Goal: Task Accomplishment & Management: Manage account settings

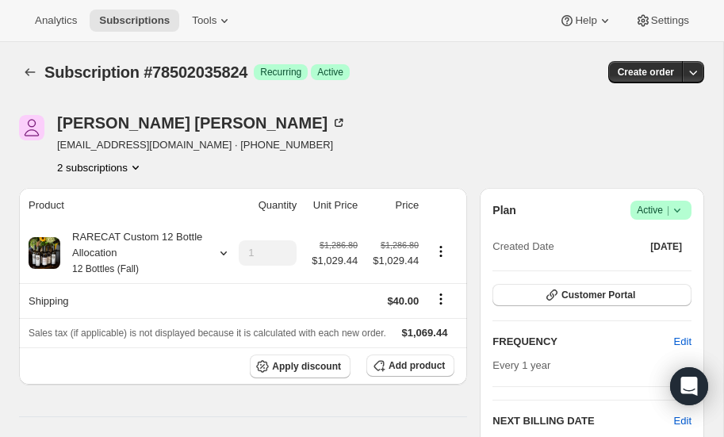
scroll to position [530, 0]
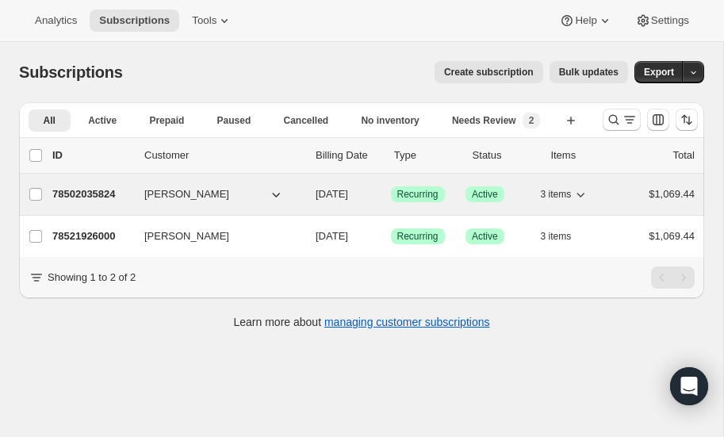
click at [68, 186] on p "78502035824" at bounding box center [91, 194] width 79 height 16
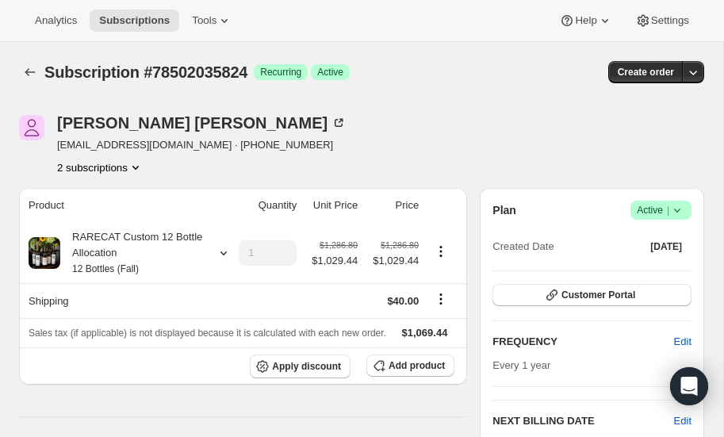
click at [139, 163] on icon "Product actions" at bounding box center [136, 167] width 16 height 16
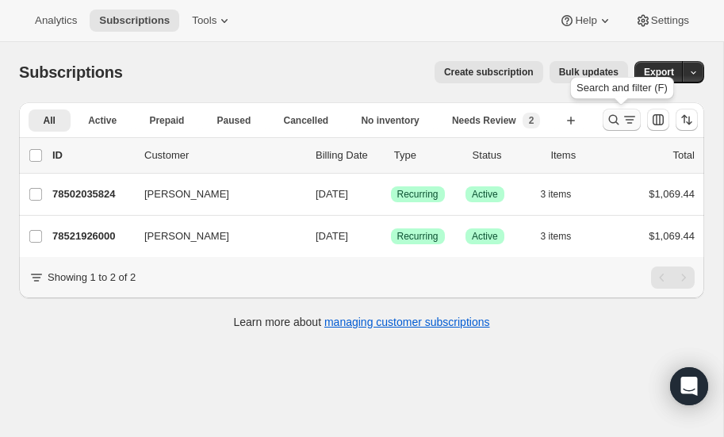
click at [609, 120] on icon "Search and filter results" at bounding box center [614, 120] width 10 height 10
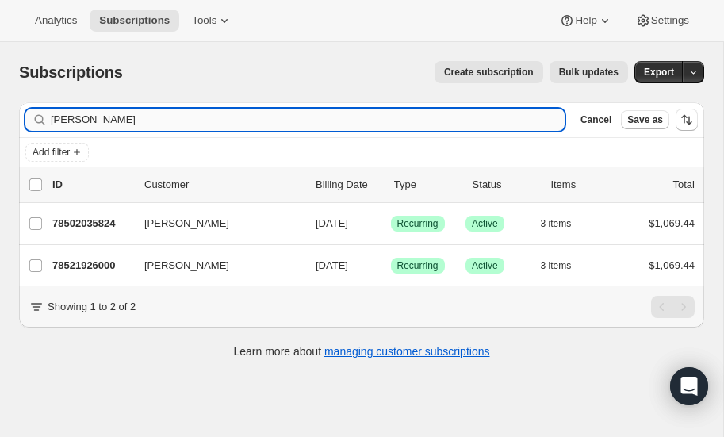
click at [105, 122] on input "[PERSON_NAME]" at bounding box center [308, 120] width 514 height 22
type input "m"
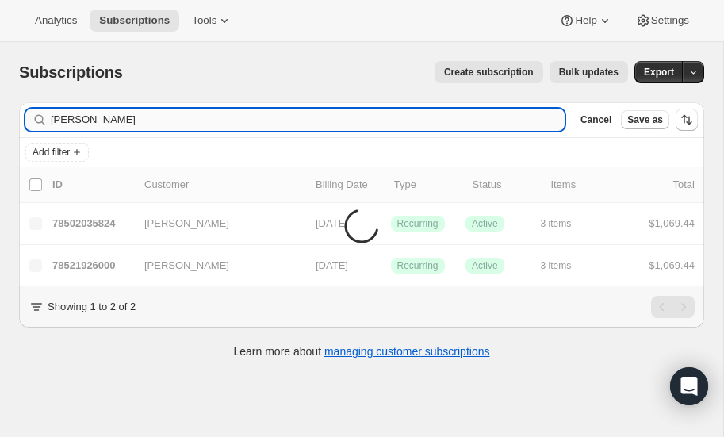
type input "[PERSON_NAME]"
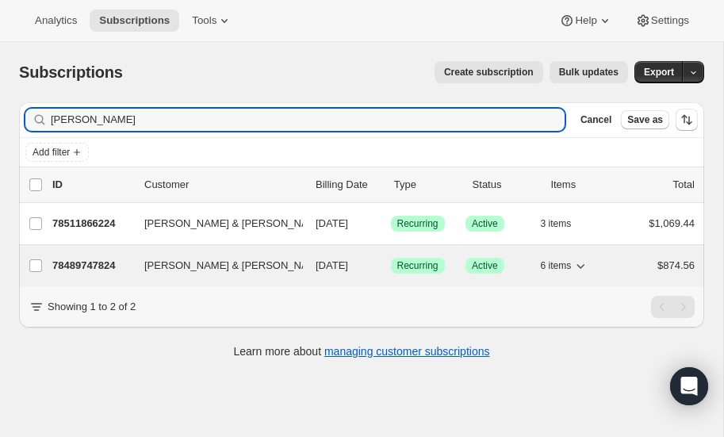
click at [90, 260] on p "78489747824" at bounding box center [91, 266] width 79 height 16
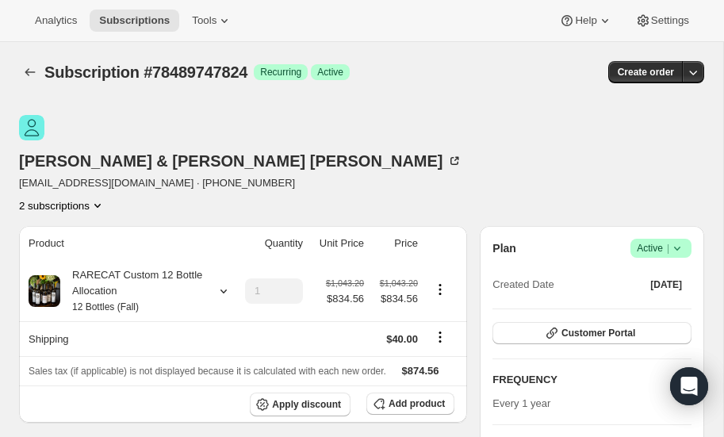
click at [105, 197] on icon "Product actions" at bounding box center [98, 205] width 16 height 16
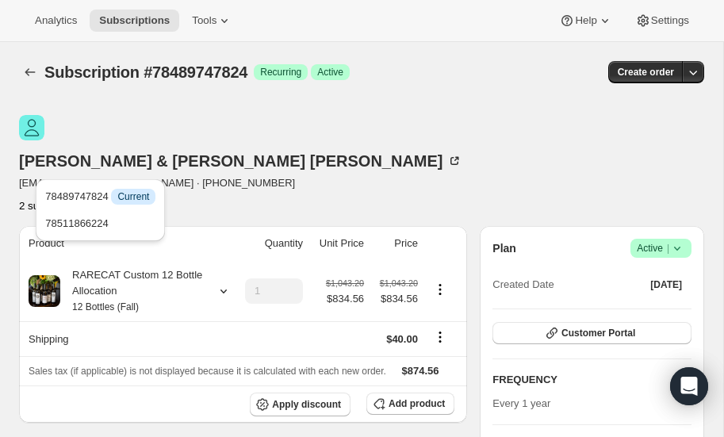
click at [105, 197] on icon "Product actions" at bounding box center [98, 205] width 16 height 16
click at [461, 131] on div "[PERSON_NAME] & [PERSON_NAME] [EMAIL_ADDRESS][DOMAIN_NAME] · [PHONE_NUMBER] 2 s…" at bounding box center [259, 164] width 480 height 98
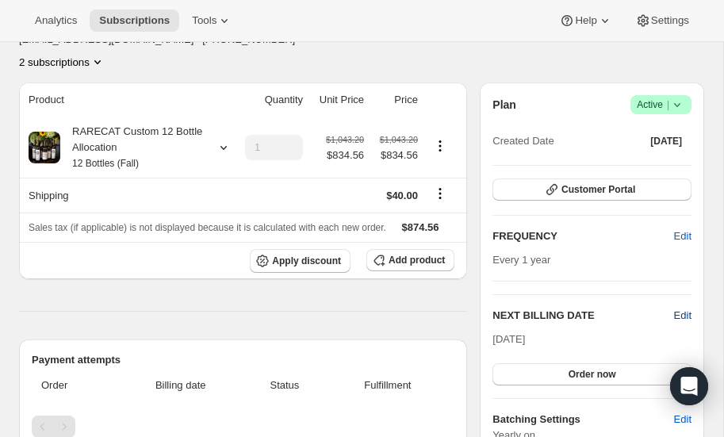
scroll to position [143, 0]
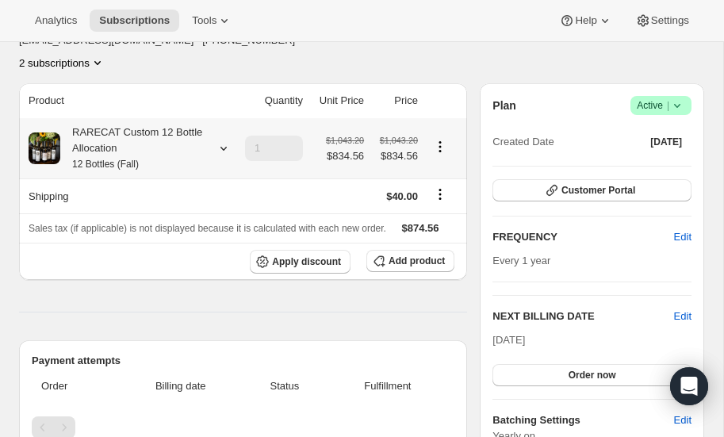
click at [225, 147] on icon at bounding box center [223, 149] width 6 height 4
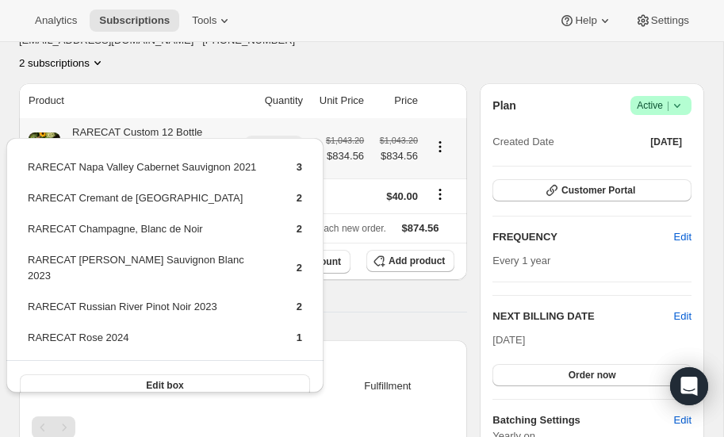
click at [220, 140] on icon at bounding box center [224, 148] width 16 height 16
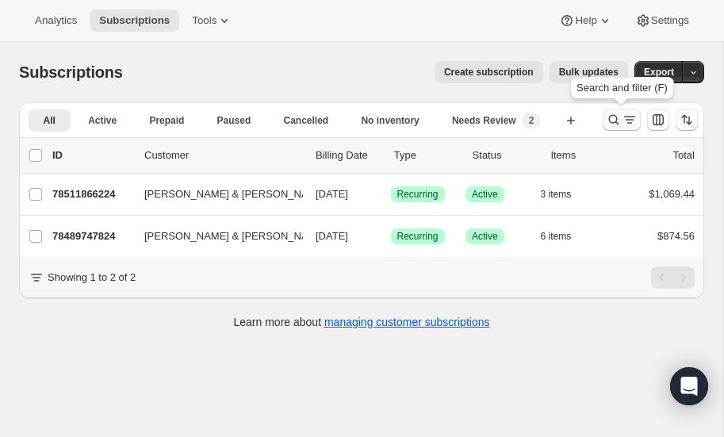
click at [614, 115] on icon "Search and filter results" at bounding box center [614, 120] width 10 height 10
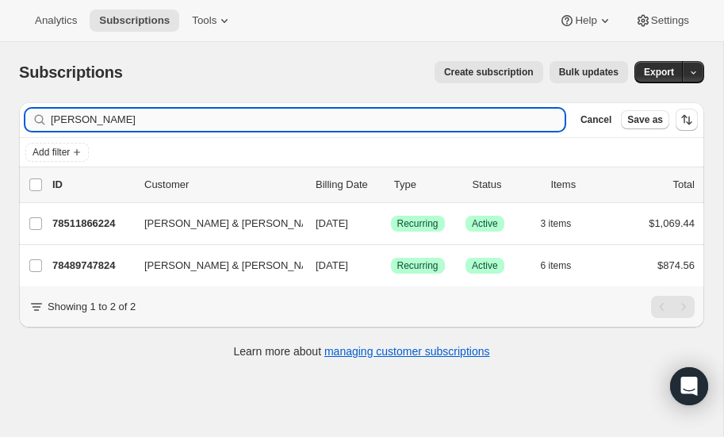
click at [127, 123] on input "[PERSON_NAME]" at bounding box center [308, 120] width 514 height 22
type input "m"
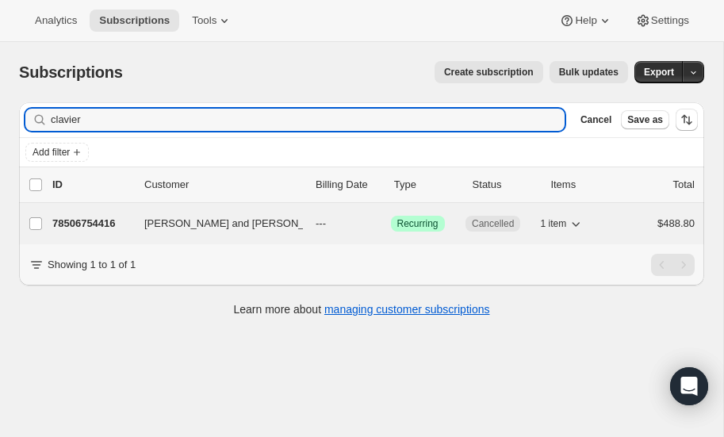
type input "clavier"
click at [101, 218] on p "78506754416" at bounding box center [91, 224] width 79 height 16
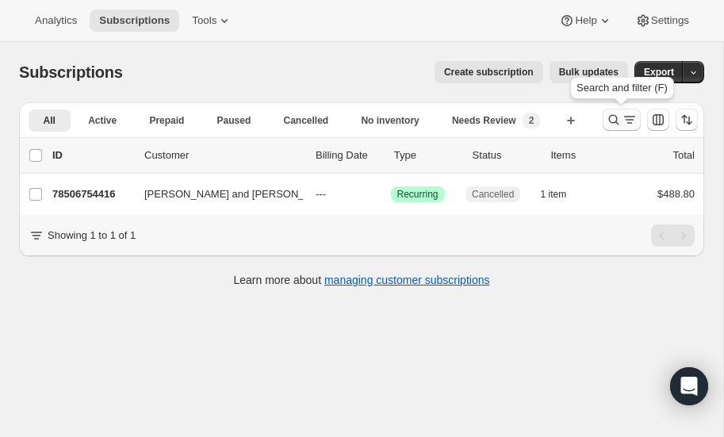
click at [614, 118] on icon "Search and filter results" at bounding box center [614, 120] width 16 height 16
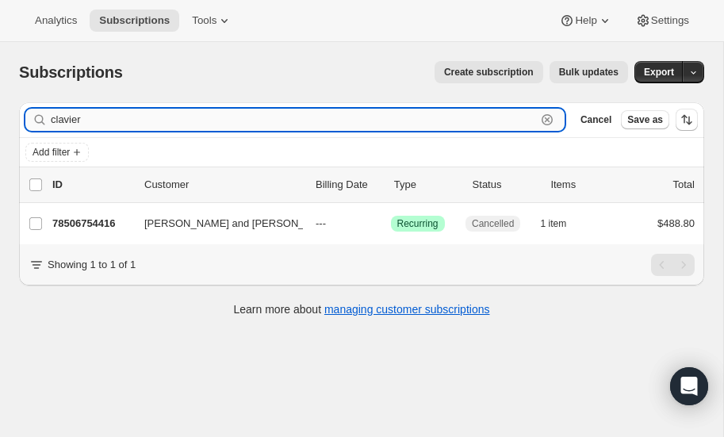
click at [168, 119] on input "clavier" at bounding box center [293, 120] width 485 height 22
type input "c"
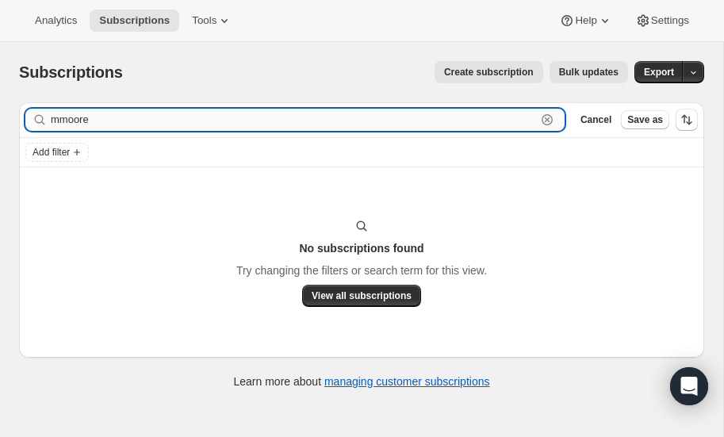
click at [138, 120] on input "mmoore" at bounding box center [293, 120] width 485 height 22
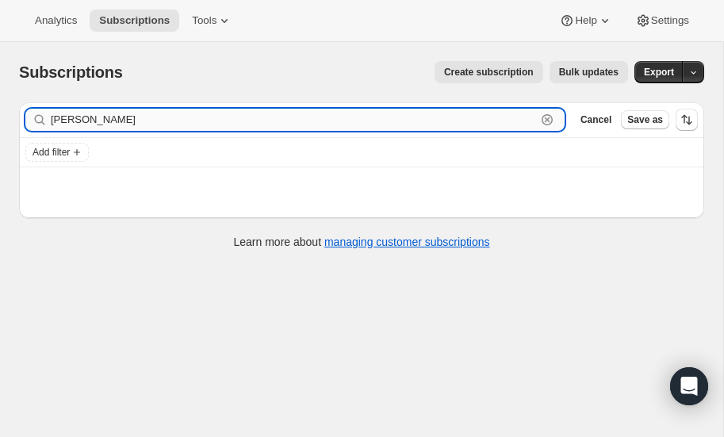
type input "[PERSON_NAME]"
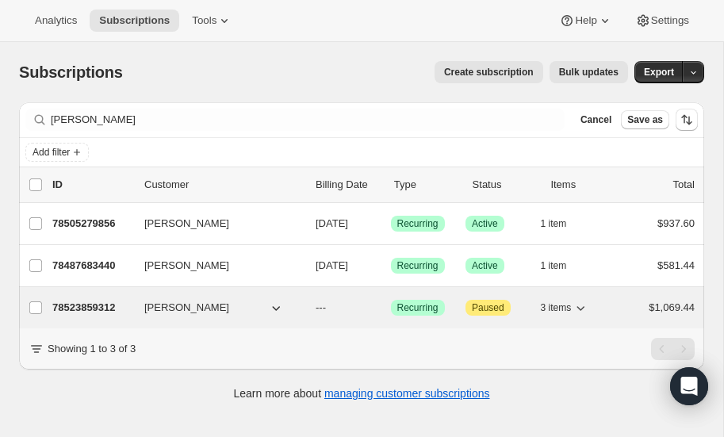
click at [86, 302] on p "78523859312" at bounding box center [91, 308] width 79 height 16
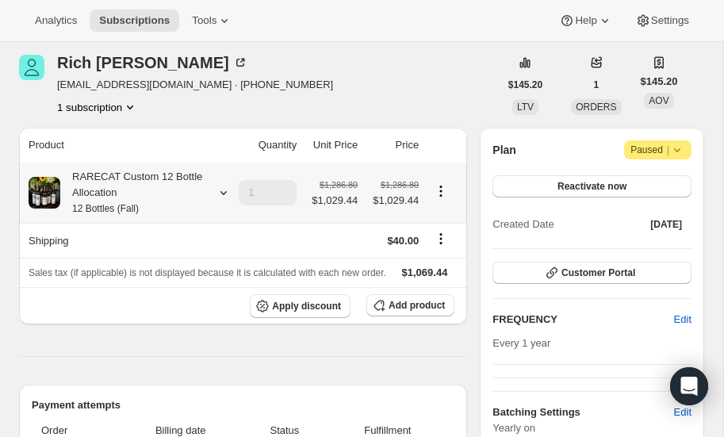
scroll to position [55, 0]
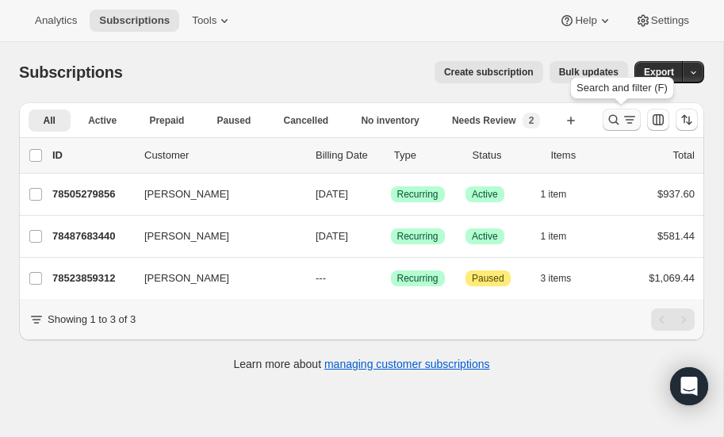
click at [617, 117] on icon "Search and filter results" at bounding box center [614, 120] width 16 height 16
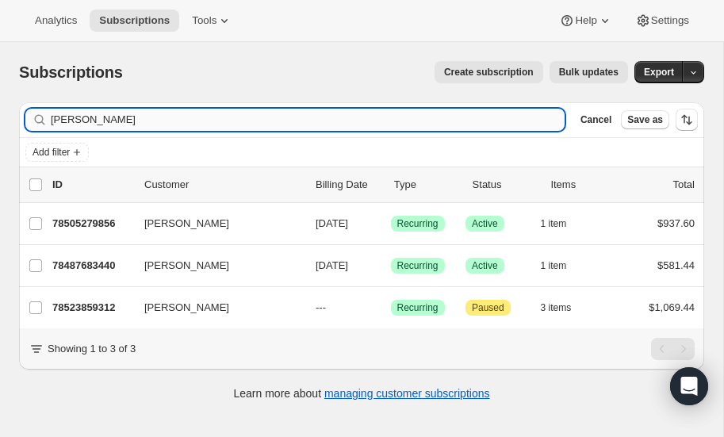
click at [156, 125] on input "[PERSON_NAME]" at bounding box center [308, 120] width 514 height 22
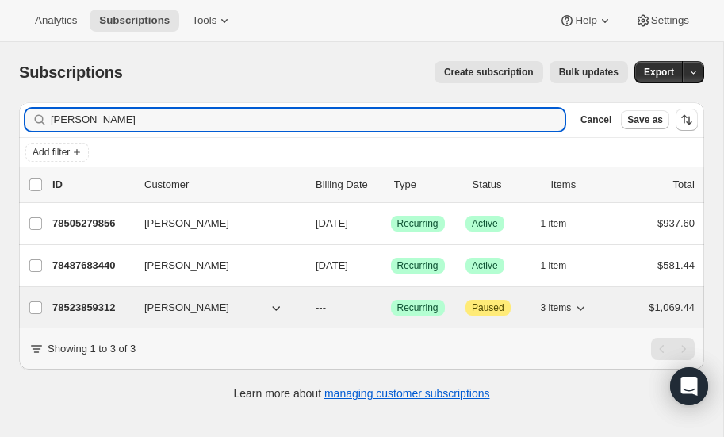
click at [96, 301] on p "78523859312" at bounding box center [91, 308] width 79 height 16
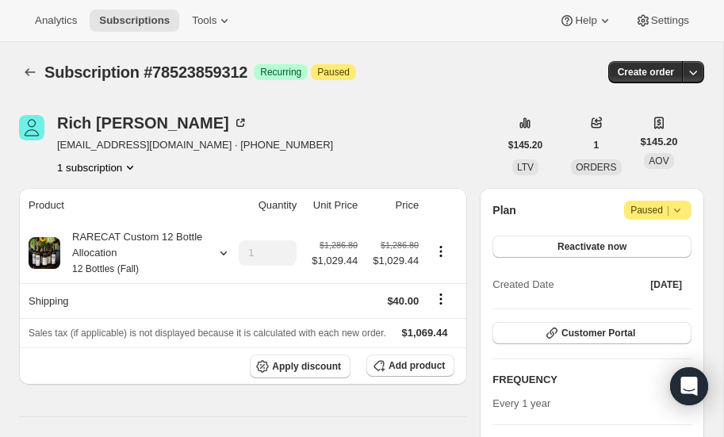
click at [679, 208] on icon at bounding box center [677, 210] width 6 height 4
click at [677, 211] on icon at bounding box center [677, 210] width 6 height 4
click at [602, 243] on span "Reactivate now" at bounding box center [591, 246] width 69 height 13
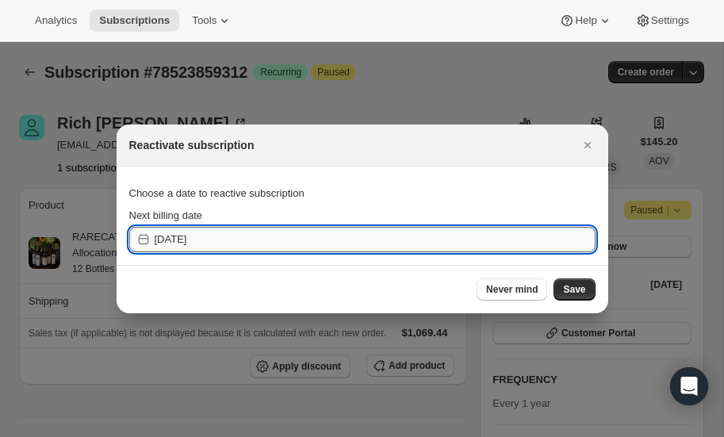
click at [245, 232] on input "[DATE]" at bounding box center [375, 239] width 441 height 25
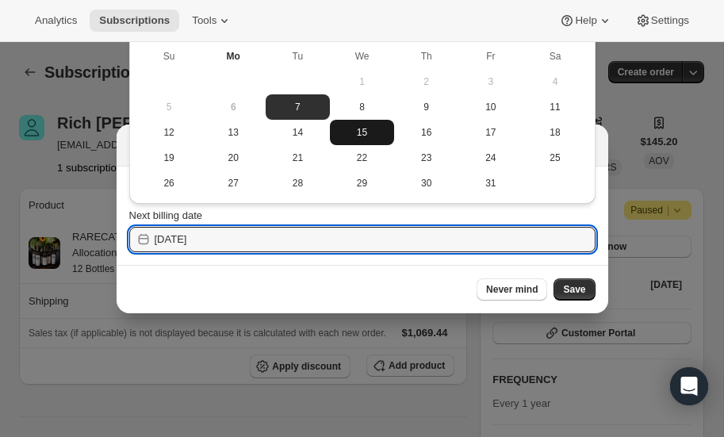
click at [366, 132] on span "15" at bounding box center [362, 132] width 52 height 13
type input "[DATE]"
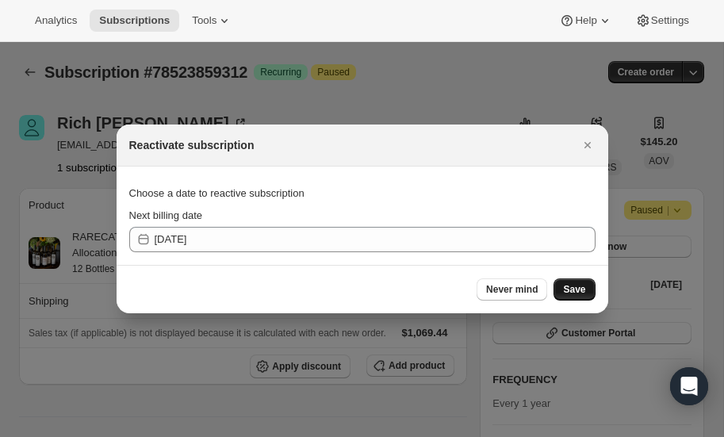
click at [572, 282] on button "Save" at bounding box center [573, 289] width 41 height 22
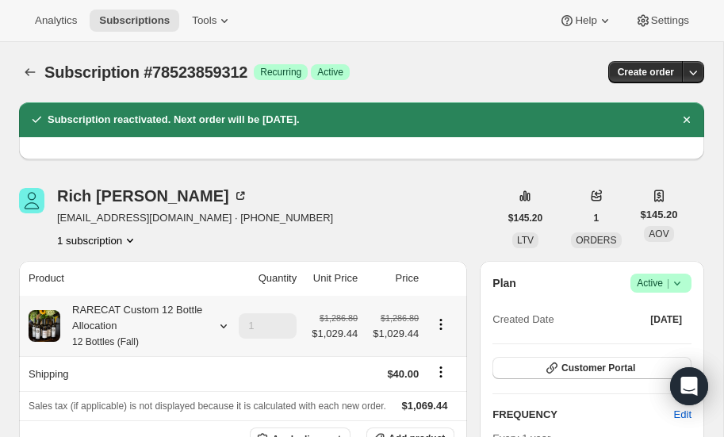
click at [224, 325] on icon at bounding box center [224, 326] width 16 height 16
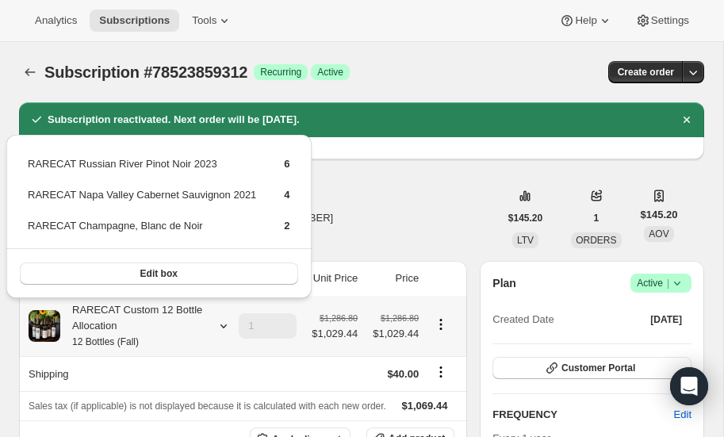
click at [224, 325] on icon at bounding box center [224, 326] width 16 height 16
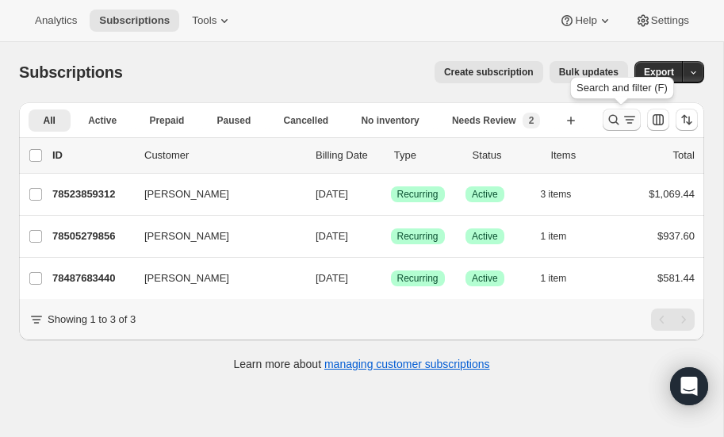
click at [613, 120] on icon "Search and filter results" at bounding box center [614, 120] width 16 height 16
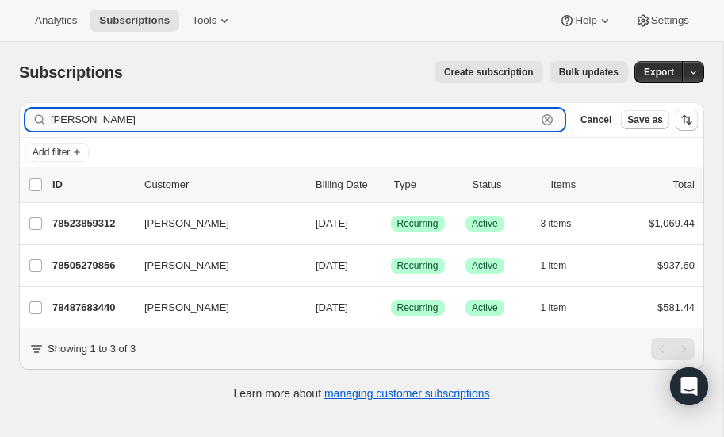
click at [100, 122] on input "[PERSON_NAME]" at bounding box center [293, 120] width 485 height 22
type input "m"
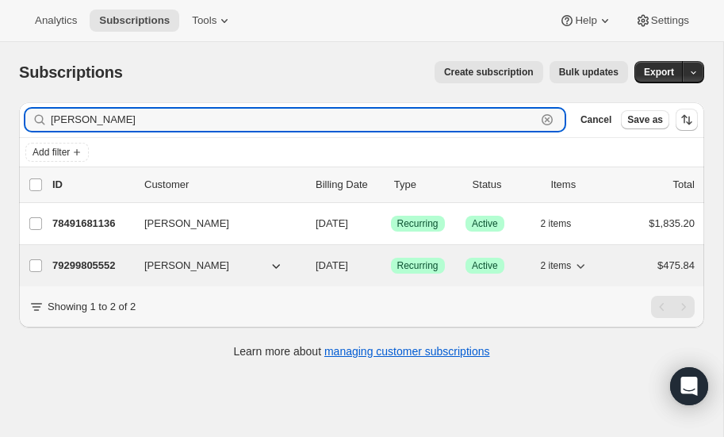
type input "[PERSON_NAME]"
click at [77, 262] on p "79299805552" at bounding box center [91, 266] width 79 height 16
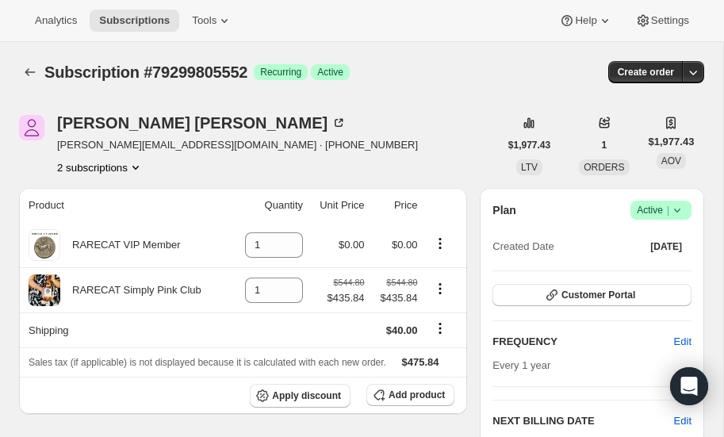
click at [137, 162] on icon "Product actions" at bounding box center [136, 167] width 16 height 16
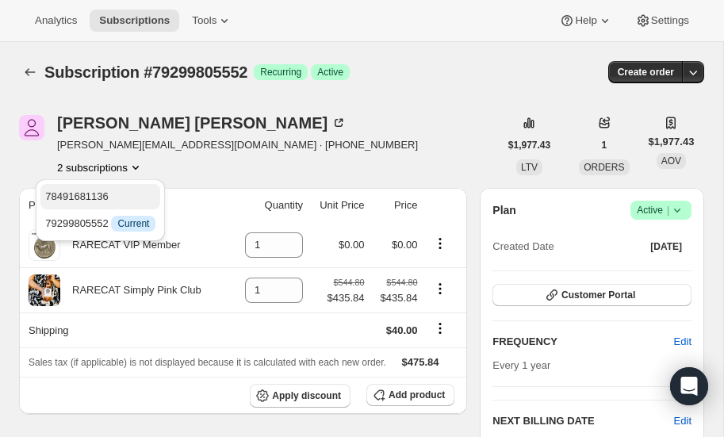
click at [105, 192] on span "78491681136" at bounding box center [76, 196] width 63 height 12
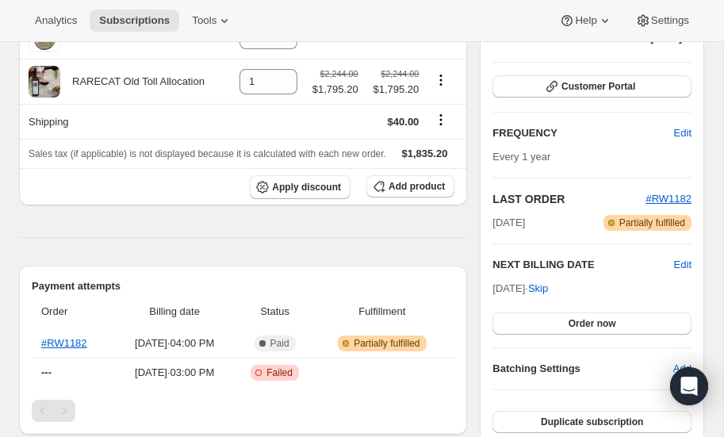
scroll to position [211, 0]
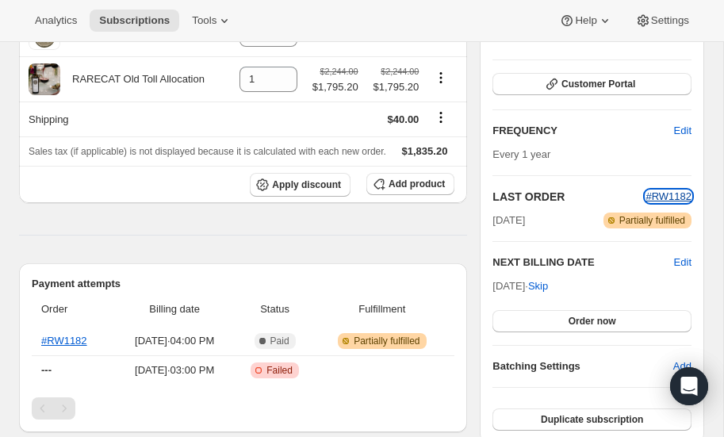
click at [668, 194] on span "#RW1182" at bounding box center [668, 196] width 46 height 12
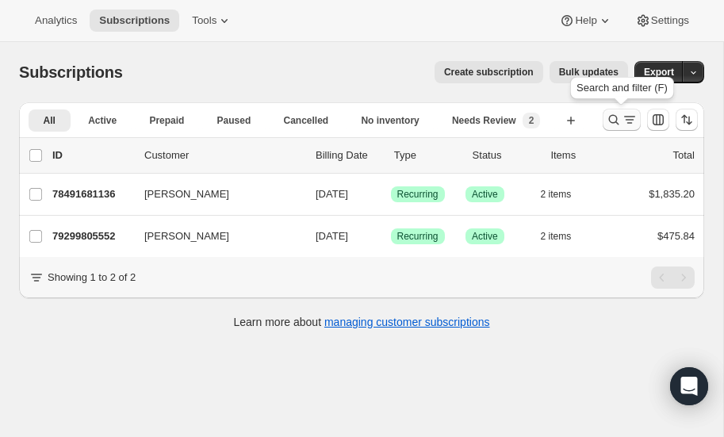
click at [611, 117] on icon "Search and filter results" at bounding box center [614, 120] width 16 height 16
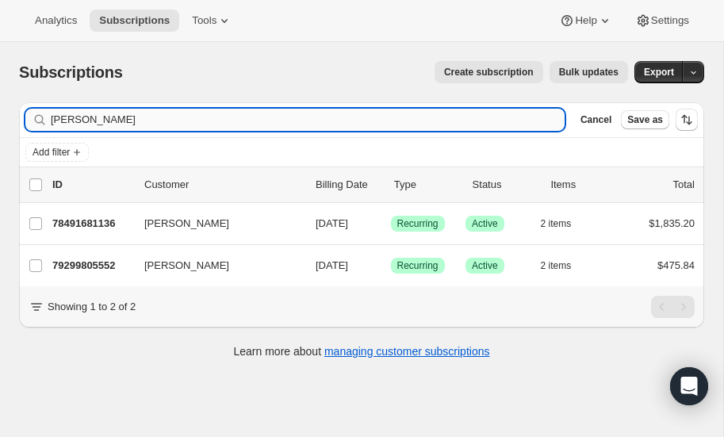
click at [109, 119] on input "[PERSON_NAME]" at bounding box center [308, 120] width 514 height 22
type input "h"
type input "r"
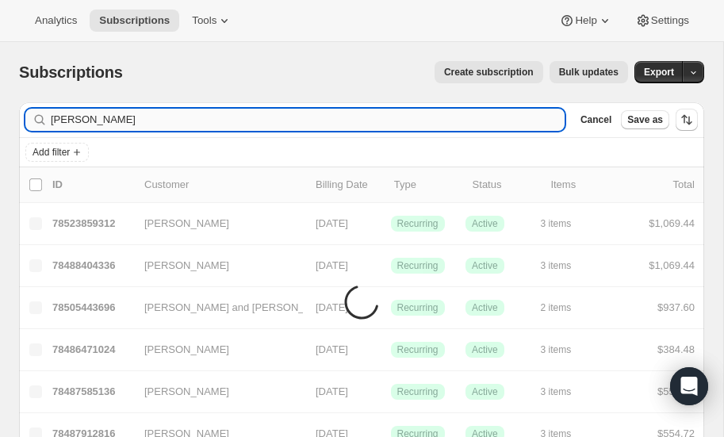
type input "[PERSON_NAME]"
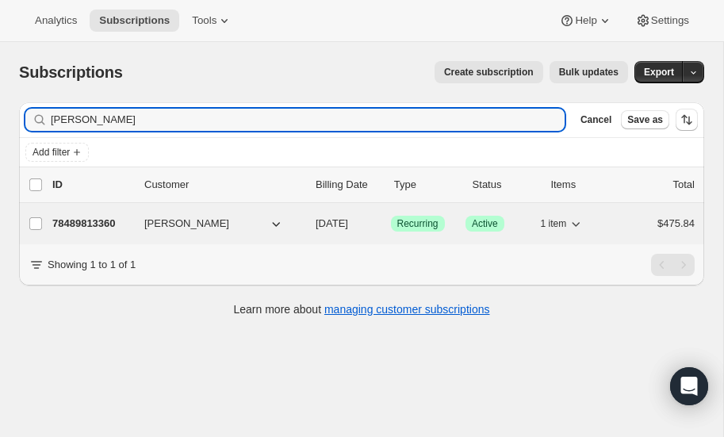
click at [81, 216] on p "78489813360" at bounding box center [91, 224] width 79 height 16
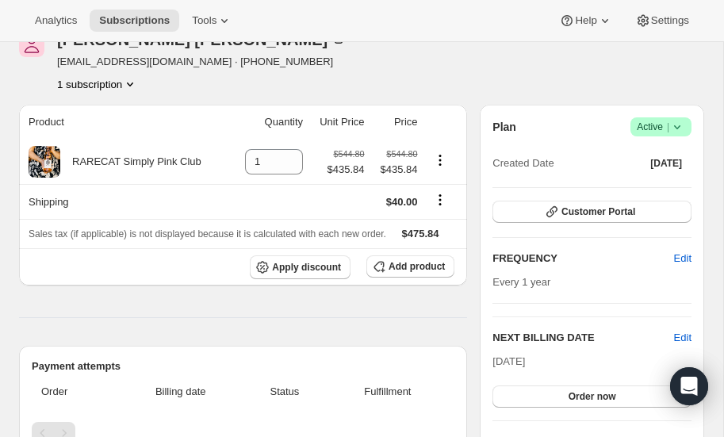
scroll to position [80, 0]
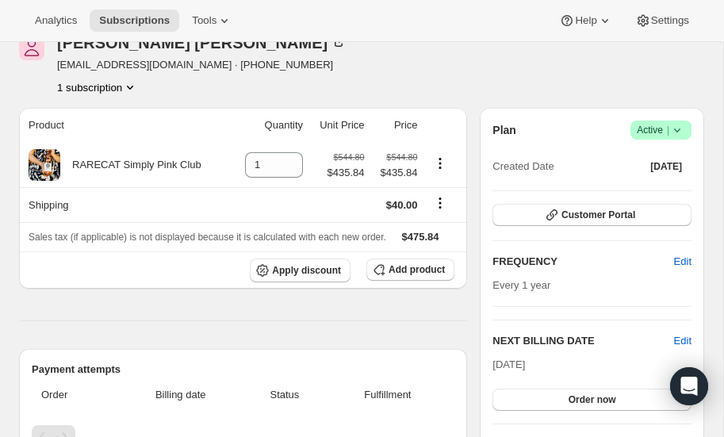
click at [134, 84] on icon "Product actions" at bounding box center [130, 87] width 16 height 16
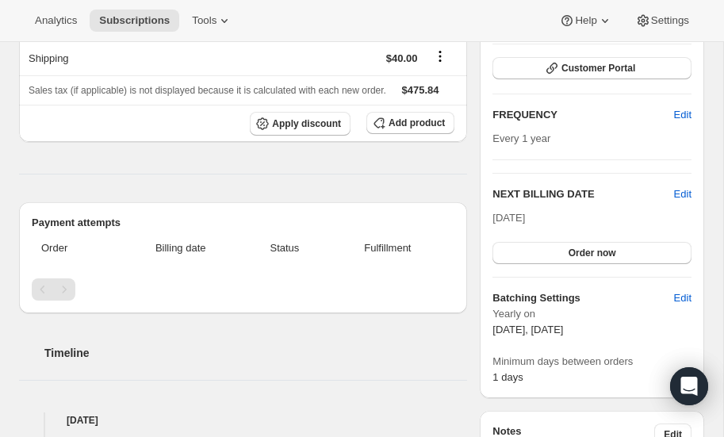
scroll to position [0, 0]
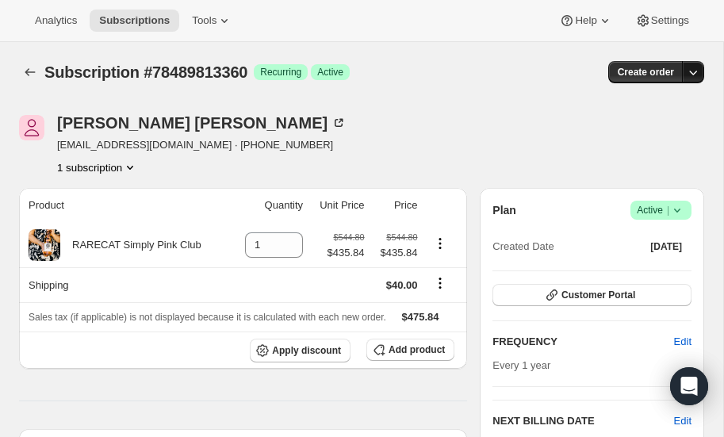
click at [698, 67] on icon "button" at bounding box center [693, 72] width 16 height 16
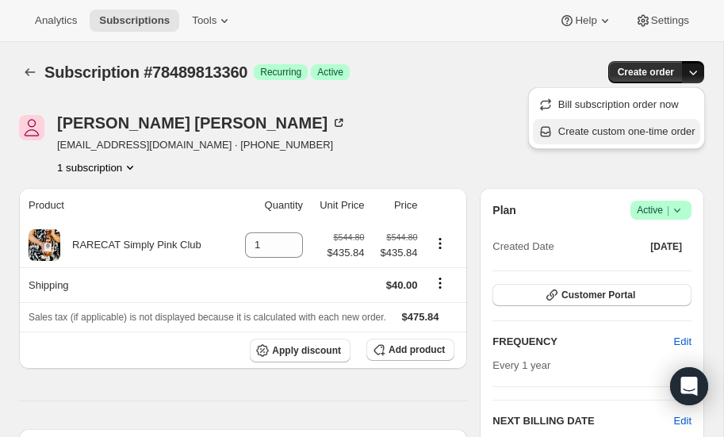
click at [632, 128] on span "Create custom one-time order" at bounding box center [626, 131] width 137 height 12
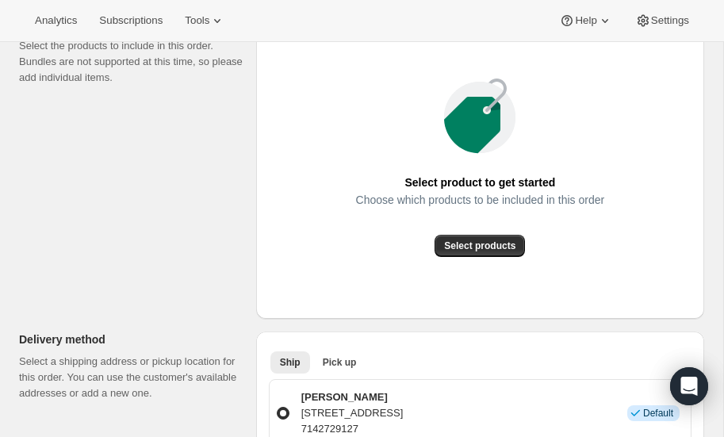
scroll to position [228, 0]
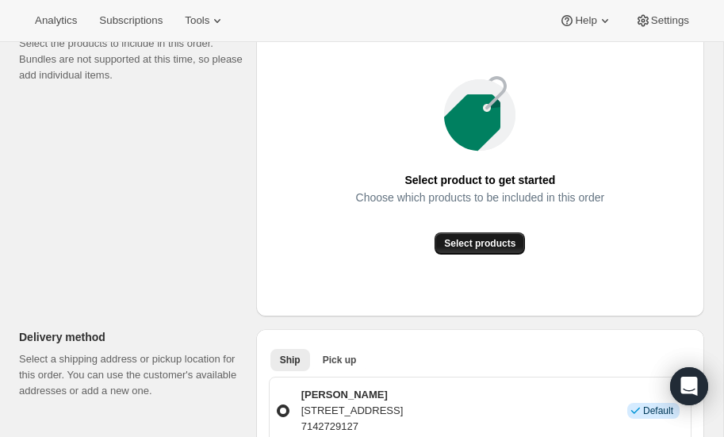
click at [472, 244] on span "Select products" at bounding box center [479, 243] width 71 height 13
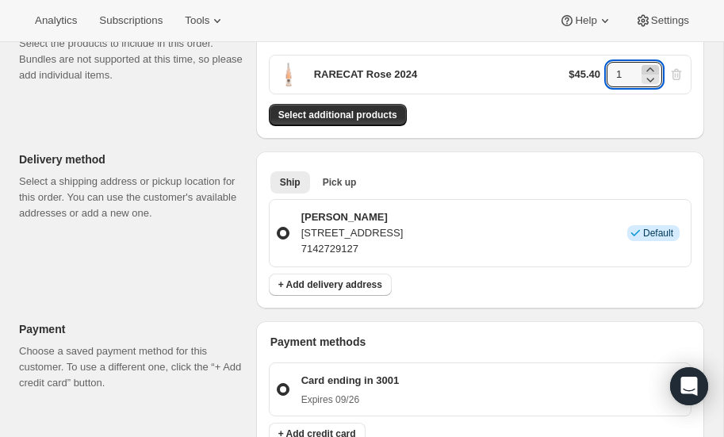
click at [651, 67] on icon at bounding box center [649, 69] width 7 height 4
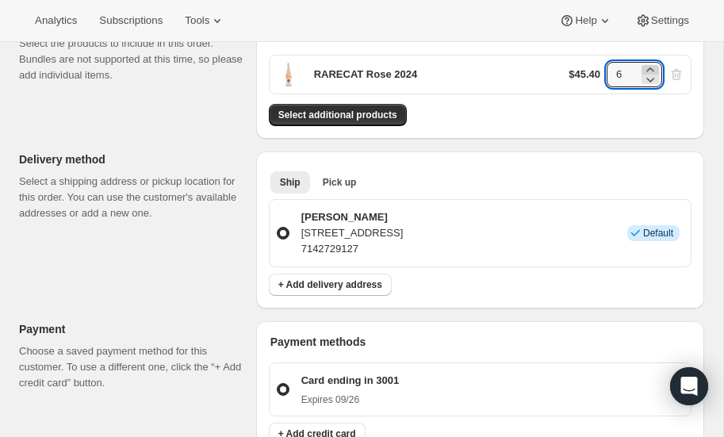
click at [651, 67] on icon at bounding box center [649, 69] width 7 height 4
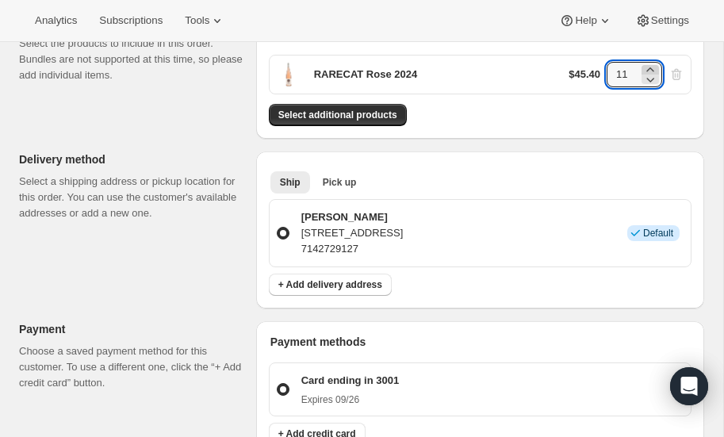
click at [651, 67] on icon at bounding box center [649, 69] width 7 height 4
type input "12"
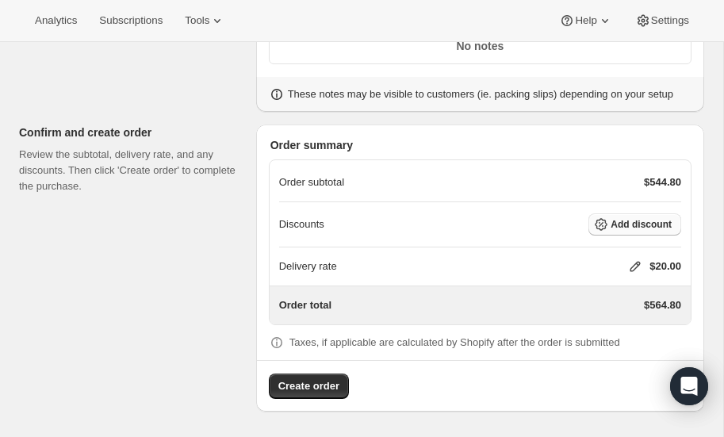
scroll to position [700, 0]
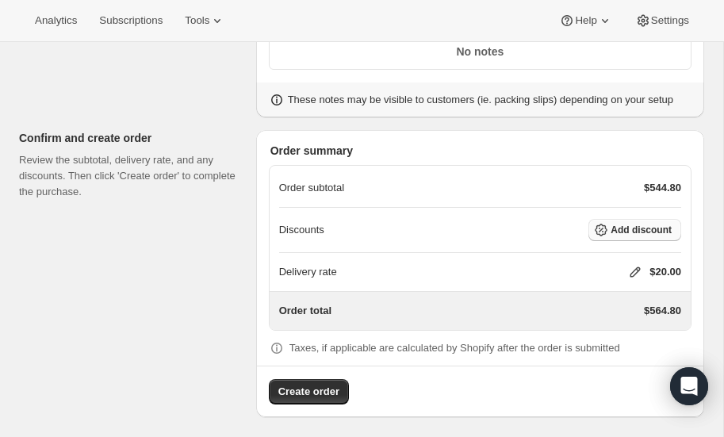
click at [648, 224] on span "Add discount" at bounding box center [640, 230] width 61 height 13
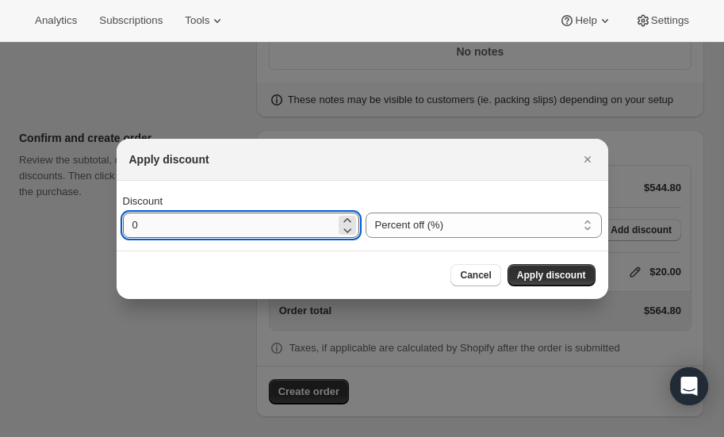
click at [198, 226] on input "0" at bounding box center [229, 224] width 212 height 25
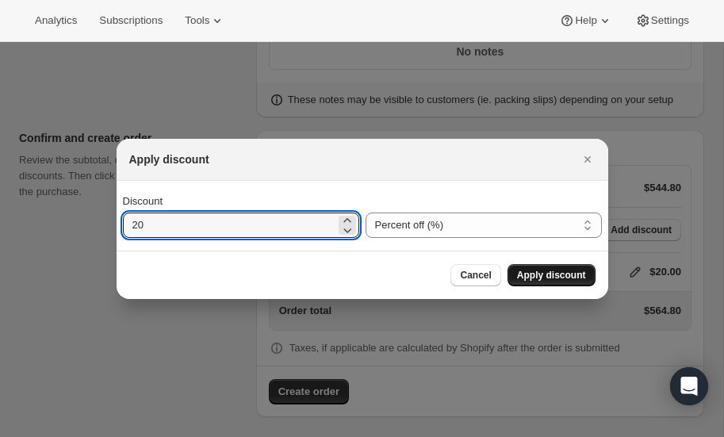
type input "20"
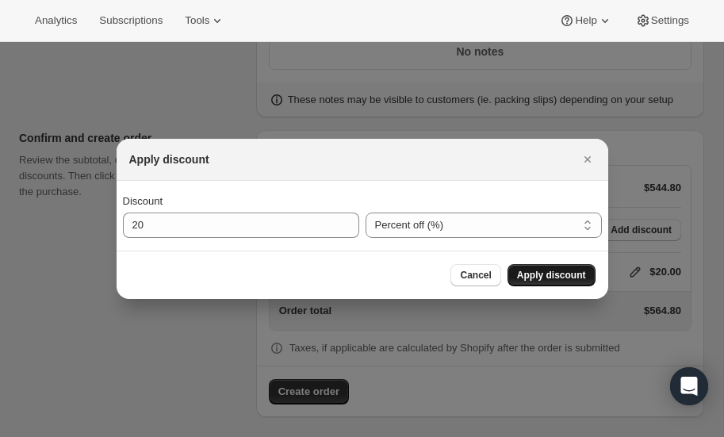
click at [568, 272] on span "Apply discount" at bounding box center [551, 275] width 69 height 13
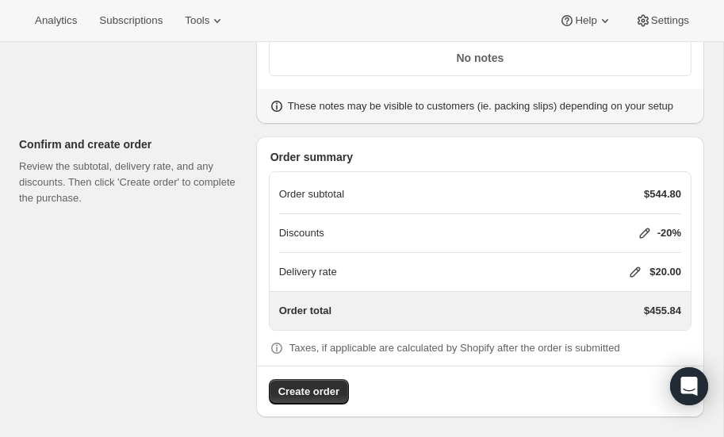
click at [633, 266] on icon at bounding box center [635, 272] width 16 height 16
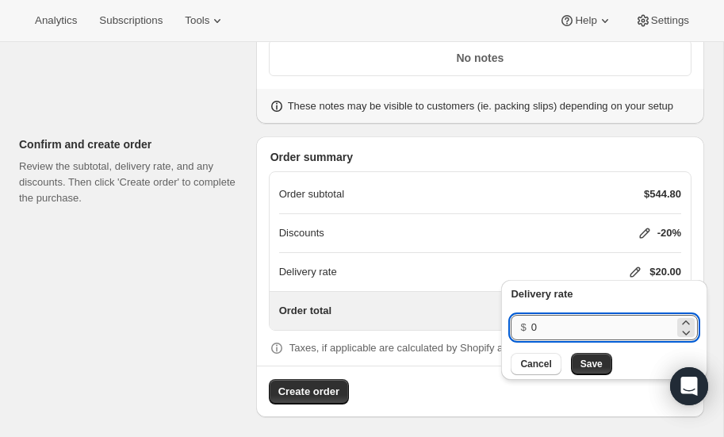
click at [548, 331] on input "0" at bounding box center [602, 327] width 143 height 25
type input "40"
click at [591, 364] on span "Save" at bounding box center [591, 364] width 22 height 13
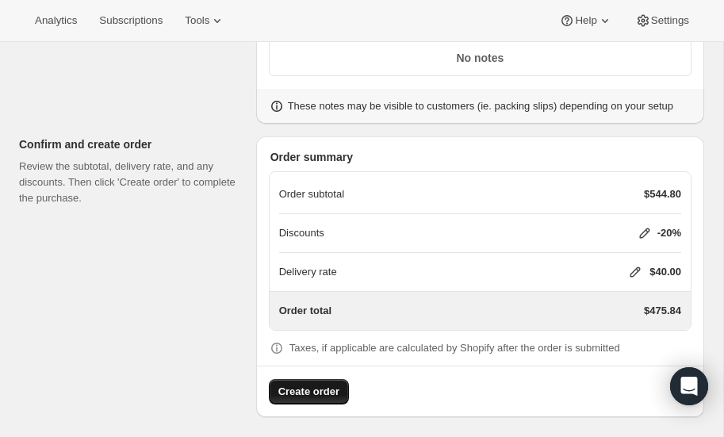
click at [316, 384] on span "Create order" at bounding box center [308, 392] width 61 height 16
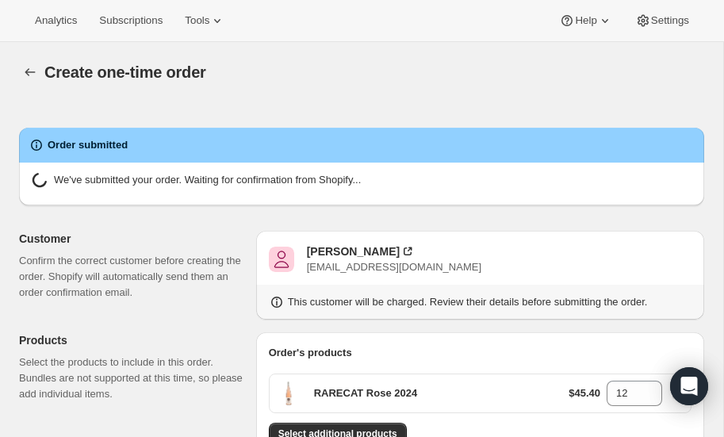
radio input "true"
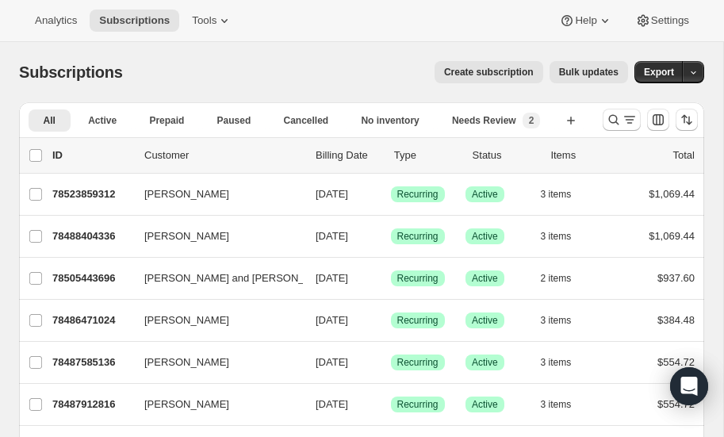
click at [609, 113] on icon "Search and filter results" at bounding box center [614, 120] width 16 height 16
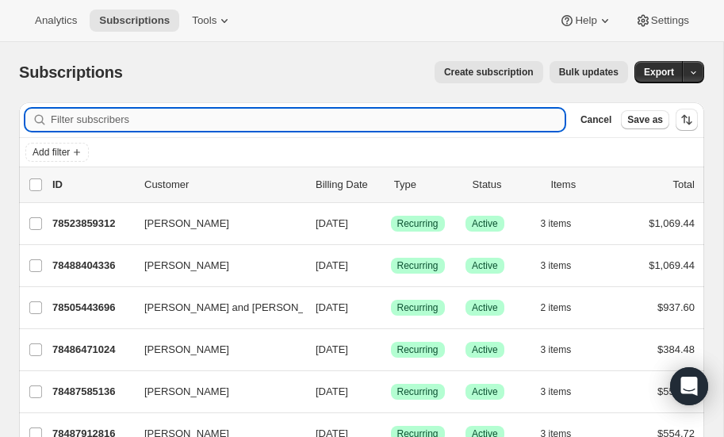
click at [155, 122] on input "Filter subscribers" at bounding box center [308, 120] width 514 height 22
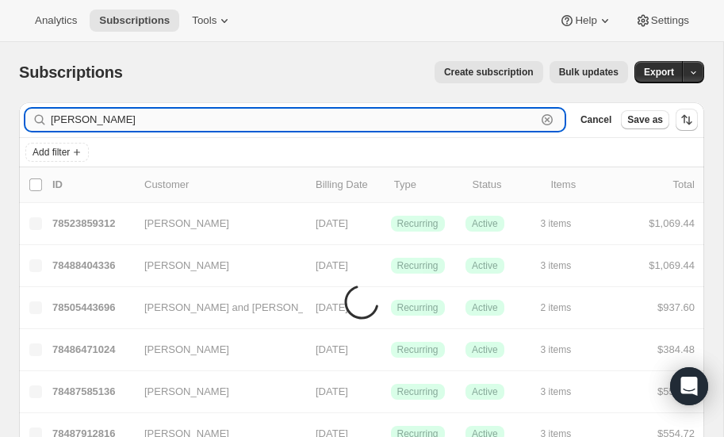
type input "espinosa"
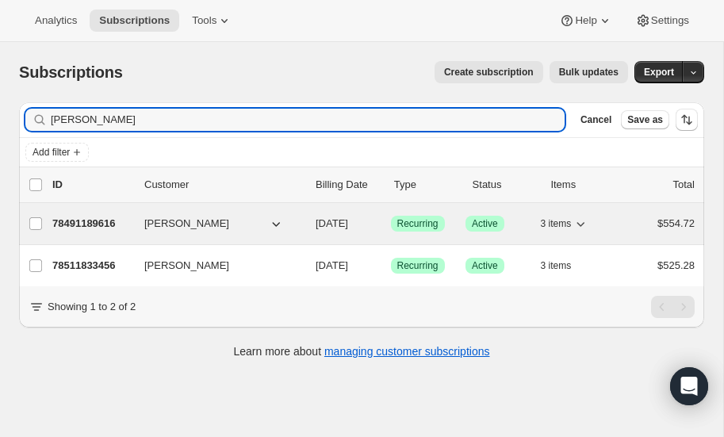
click at [81, 216] on p "78491189616" at bounding box center [91, 224] width 79 height 16
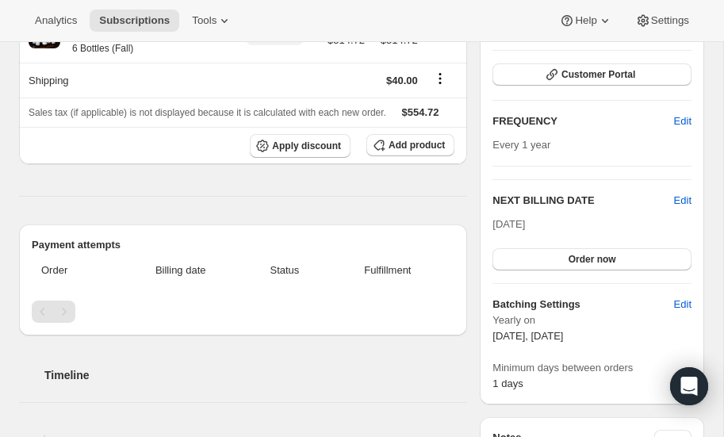
scroll to position [222, 0]
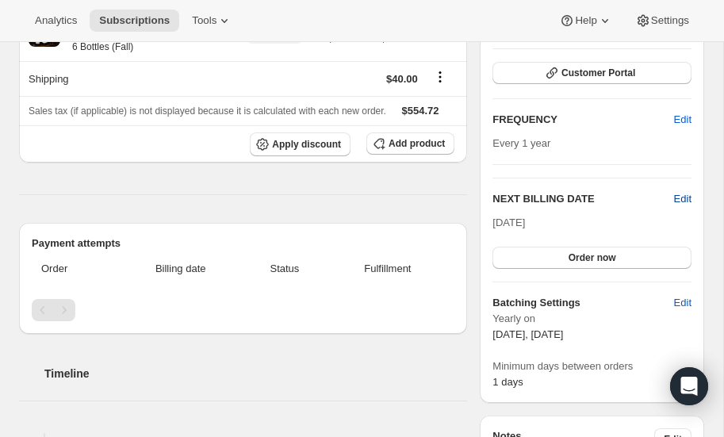
click at [683, 195] on span "Edit" at bounding box center [682, 199] width 17 height 16
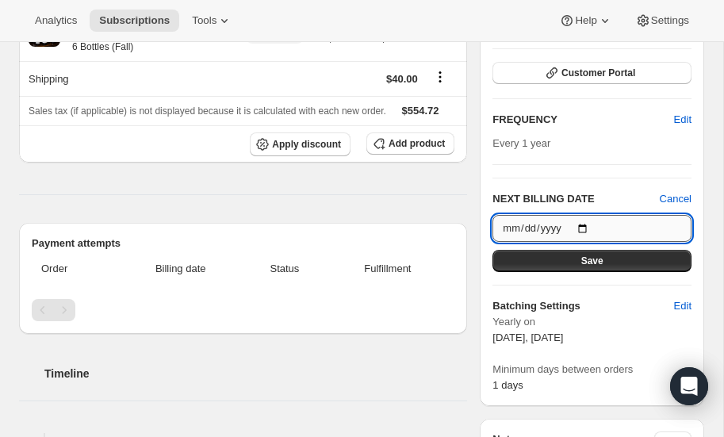
click at [584, 228] on input "[DATE]" at bounding box center [591, 228] width 199 height 27
type input "2026-10-15"
click at [584, 258] on span "Save" at bounding box center [592, 260] width 22 height 13
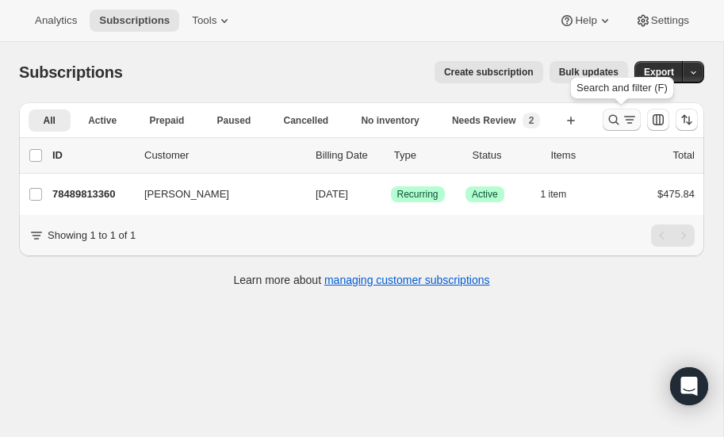
click at [617, 116] on icon "Search and filter results" at bounding box center [614, 120] width 16 height 16
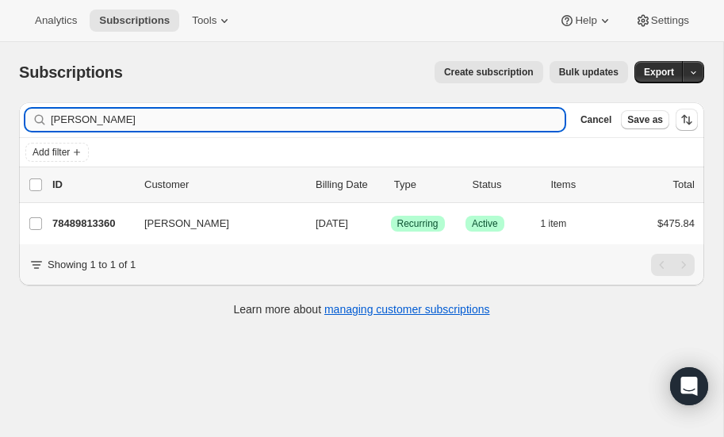
click at [164, 120] on input "[PERSON_NAME]" at bounding box center [308, 120] width 514 height 22
type input "p"
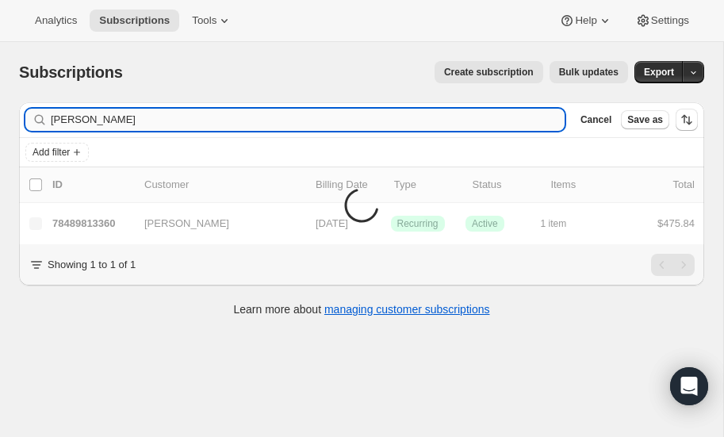
type input "lemieux"
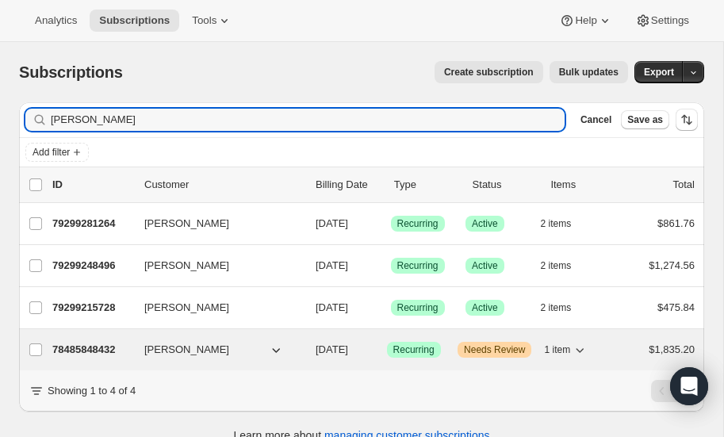
click at [91, 346] on p "78485848432" at bounding box center [91, 350] width 79 height 16
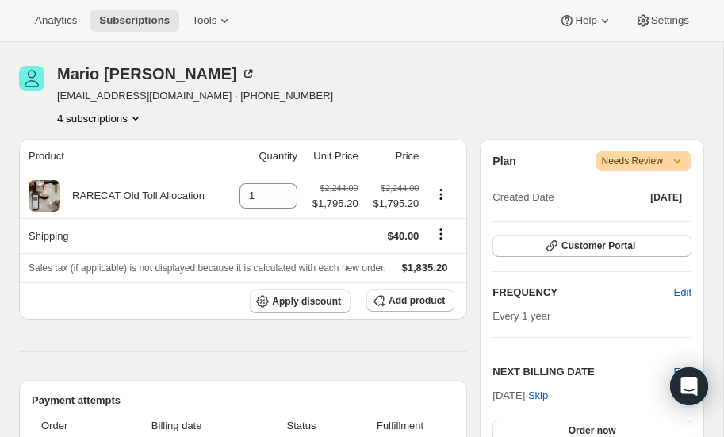
scroll to position [166, 0]
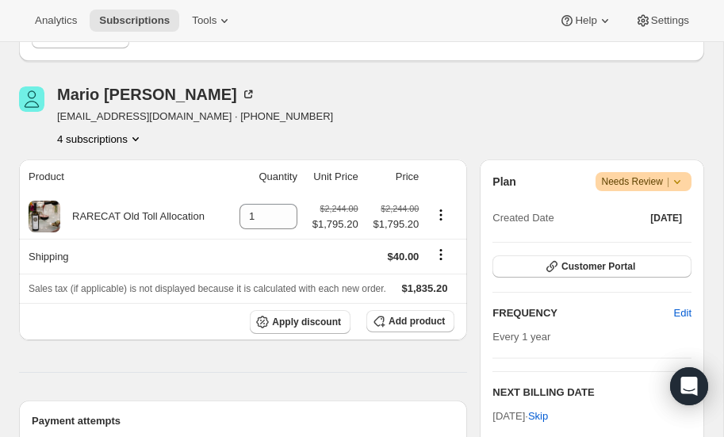
click at [136, 136] on icon "Product actions" at bounding box center [136, 139] width 16 height 16
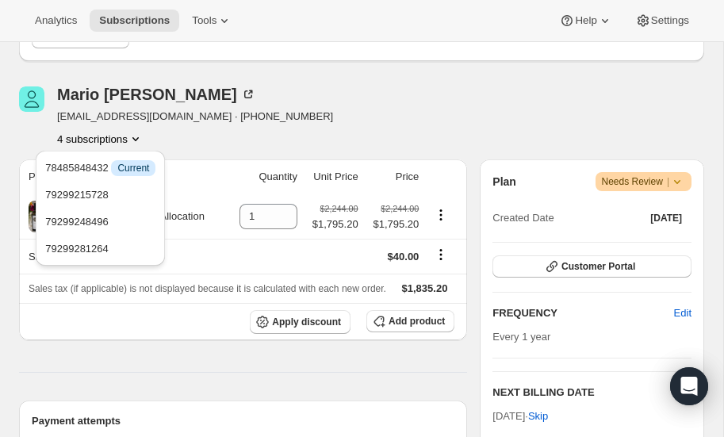
click at [136, 136] on icon "Product actions" at bounding box center [136, 139] width 16 height 16
click at [327, 100] on div "Mario Lemieux mlemieux1965@gmail.com · +14127206666 4 subscriptions" at bounding box center [259, 116] width 480 height 60
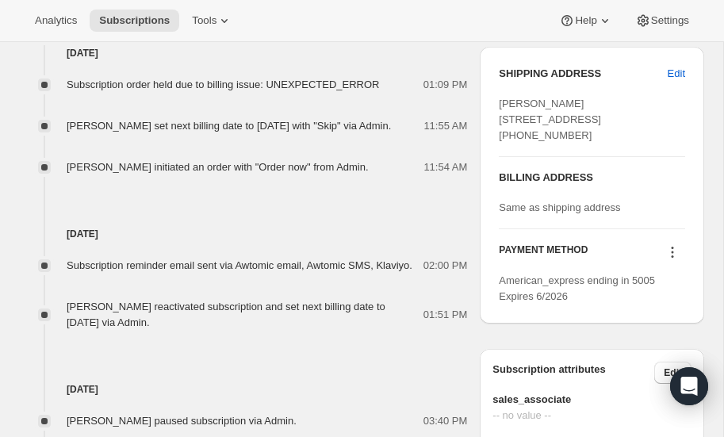
scroll to position [790, 0]
click at [675, 259] on icon at bounding box center [672, 251] width 16 height 16
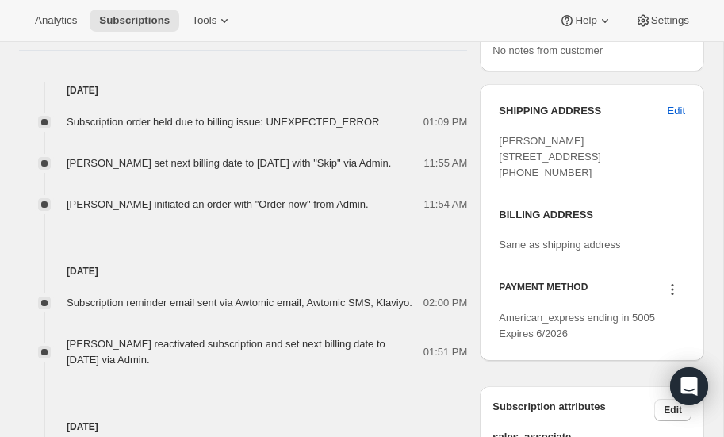
scroll to position [753, 0]
click at [671, 296] on icon at bounding box center [672, 289] width 16 height 16
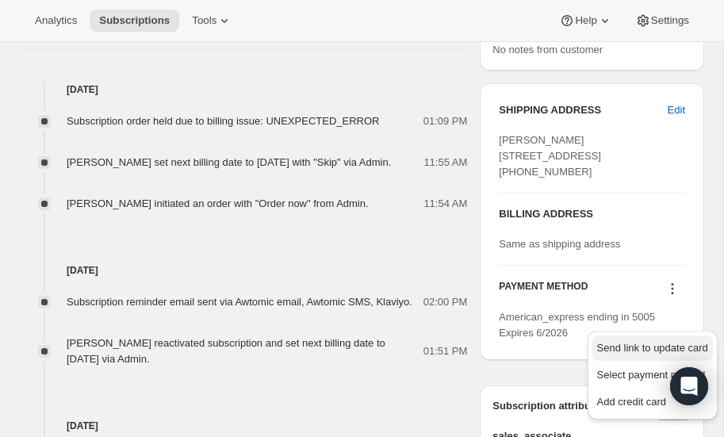
click at [659, 342] on span "Send link to update card" at bounding box center [652, 348] width 111 height 12
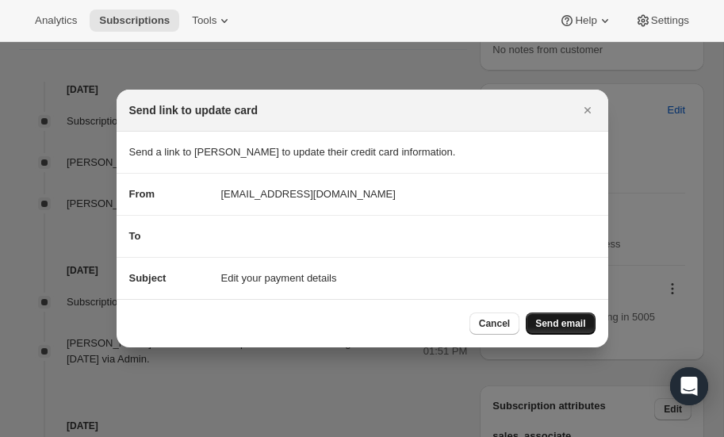
click at [563, 317] on span "Send email" at bounding box center [560, 323] width 50 height 13
